Goal: Navigation & Orientation: Find specific page/section

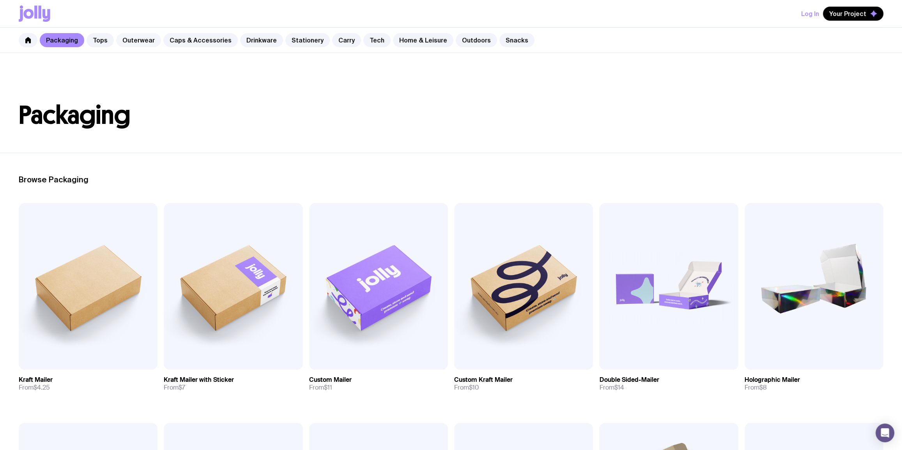
click at [142, 44] on link "Outerwear" at bounding box center [138, 40] width 45 height 14
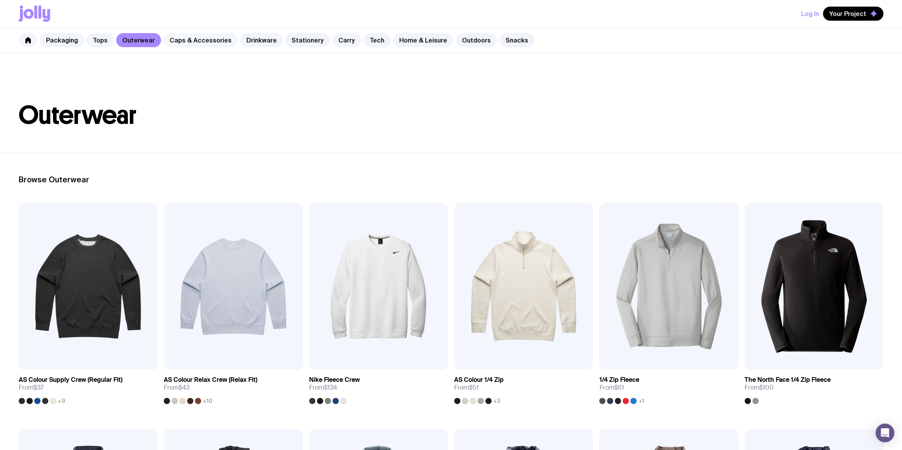
click at [207, 36] on link "Caps & Accessories" at bounding box center [200, 40] width 74 height 14
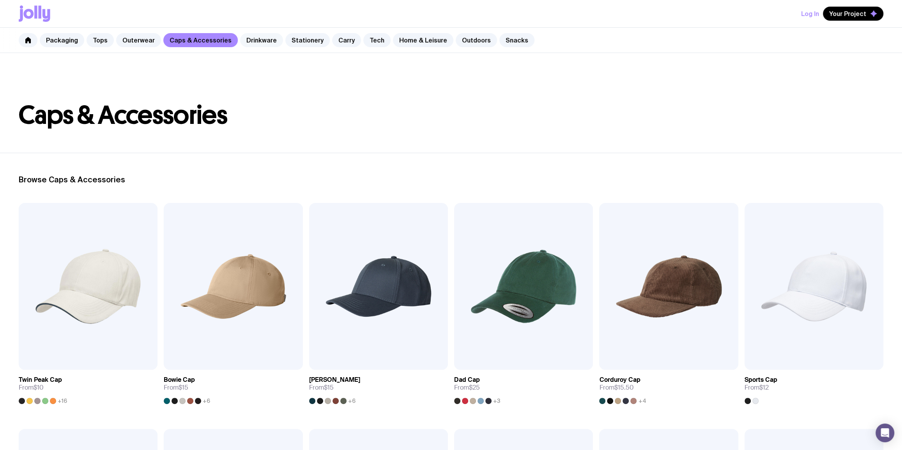
click at [263, 46] on link "Drinkware" at bounding box center [261, 40] width 43 height 14
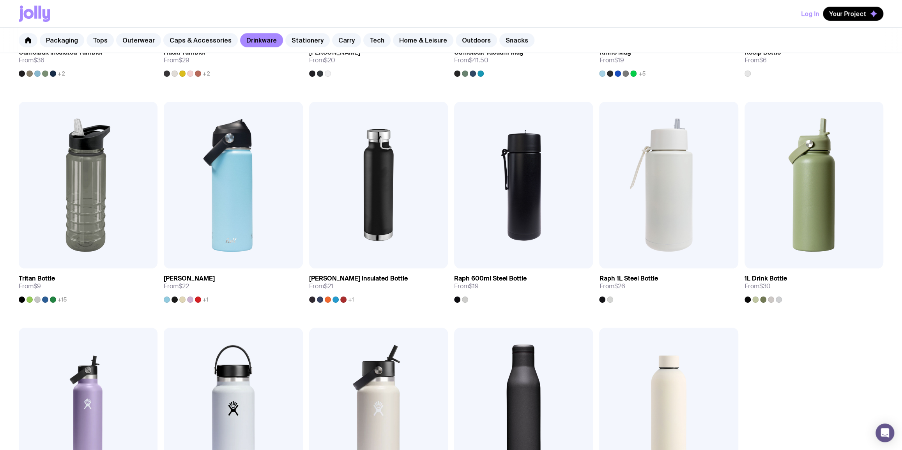
scroll to position [567, 0]
